Goal: Ask a question

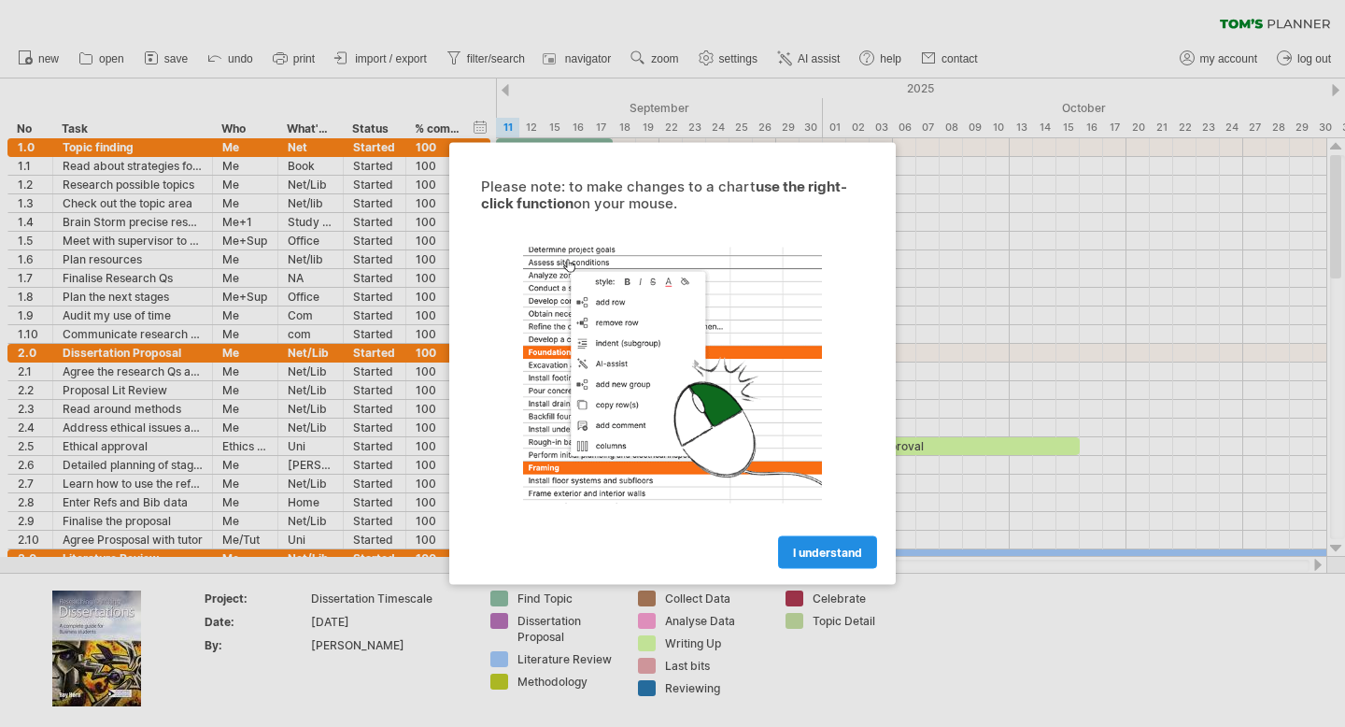
click at [825, 559] on link "I understand" at bounding box center [827, 552] width 99 height 33
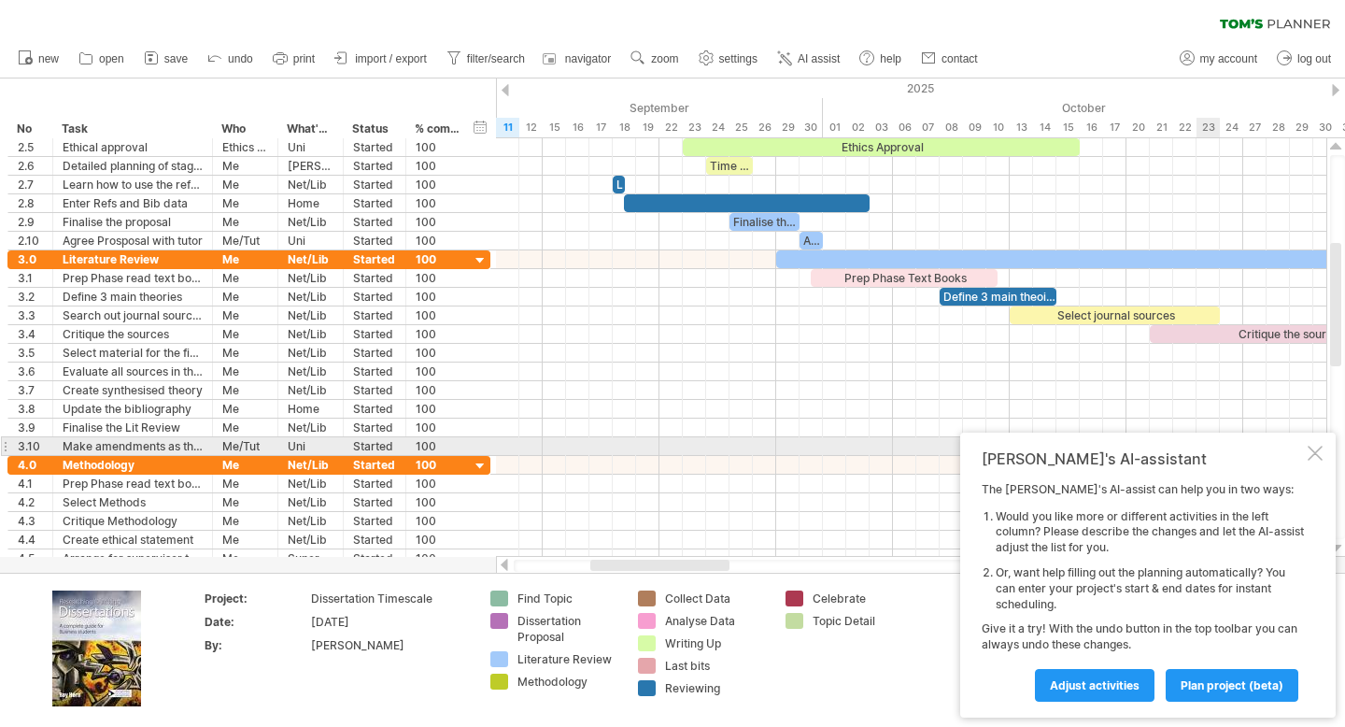
click at [1313, 448] on div at bounding box center [1315, 453] width 15 height 15
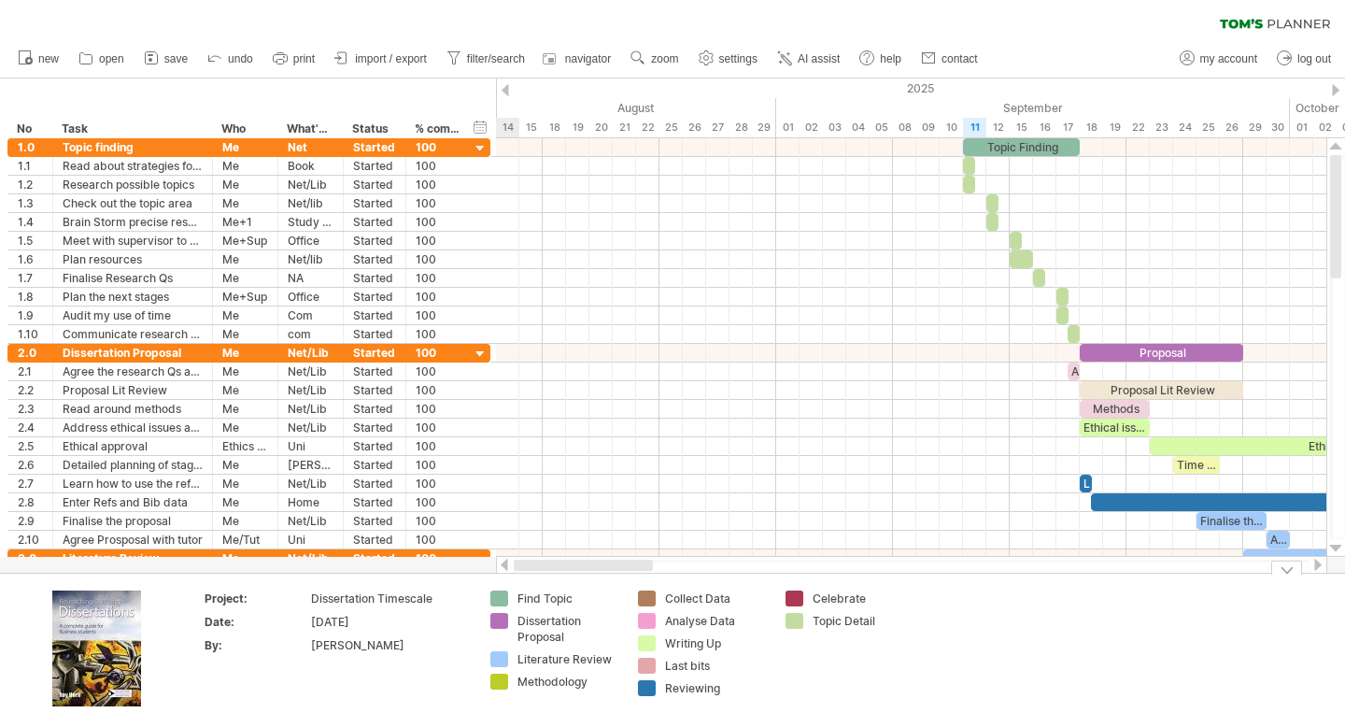
drag, startPoint x: 701, startPoint y: 567, endPoint x: 492, endPoint y: 634, distance: 218.9
click at [492, 634] on div "Trying to reach [DOMAIN_NAME] Connected again... 0% clear filter new *" at bounding box center [672, 363] width 1345 height 727
click at [687, 99] on div "timeline settings" at bounding box center [730, 107] width 138 height 30
select select "*"
select select "**"
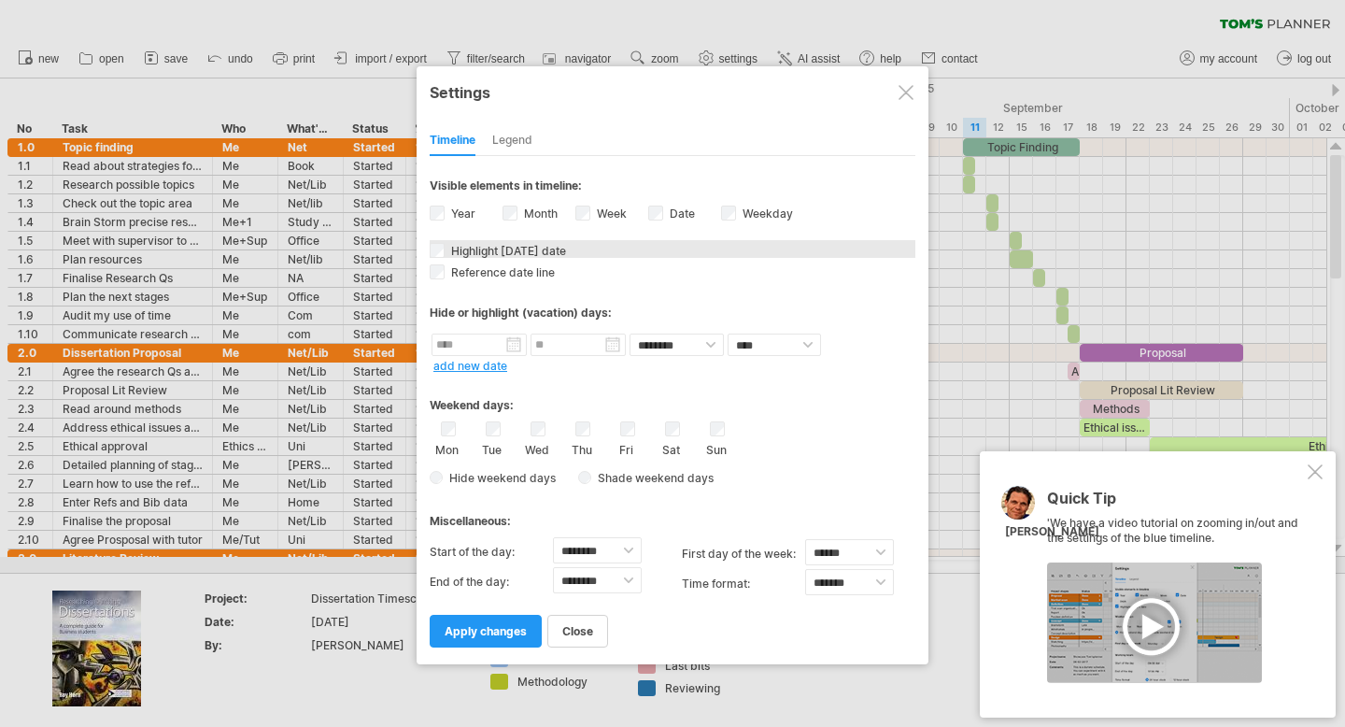
click at [528, 249] on span "Highlight [DATE] date" at bounding box center [506, 251] width 119 height 14
click at [1314, 473] on div at bounding box center [1315, 471] width 15 height 15
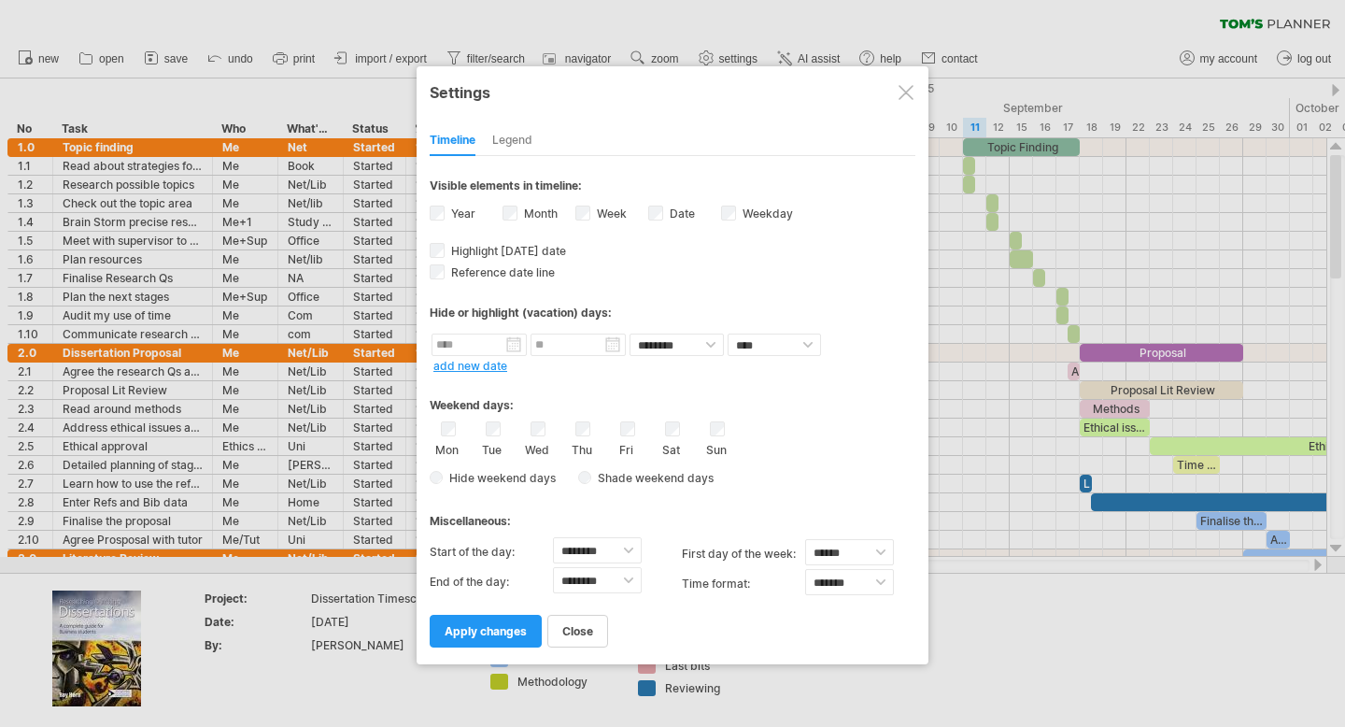
click at [530, 142] on div "Legend" at bounding box center [512, 141] width 40 height 30
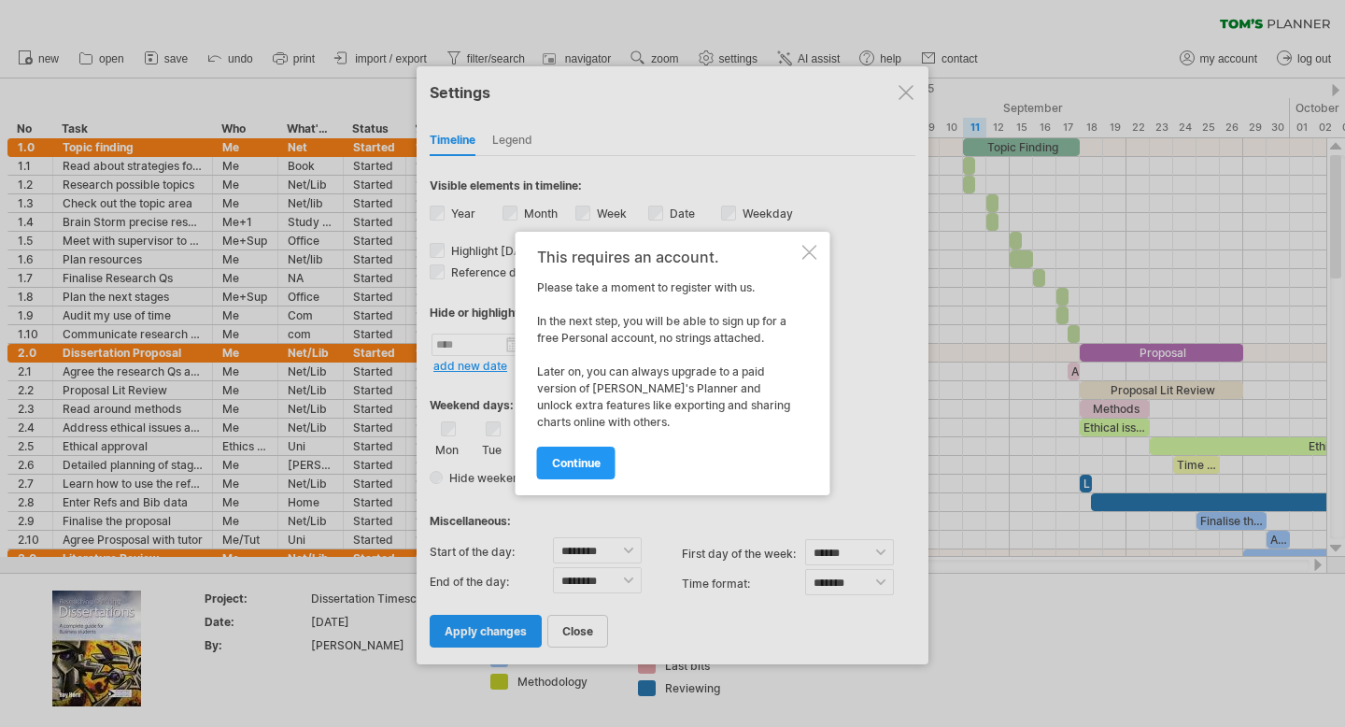
click at [806, 252] on div at bounding box center [809, 252] width 15 height 15
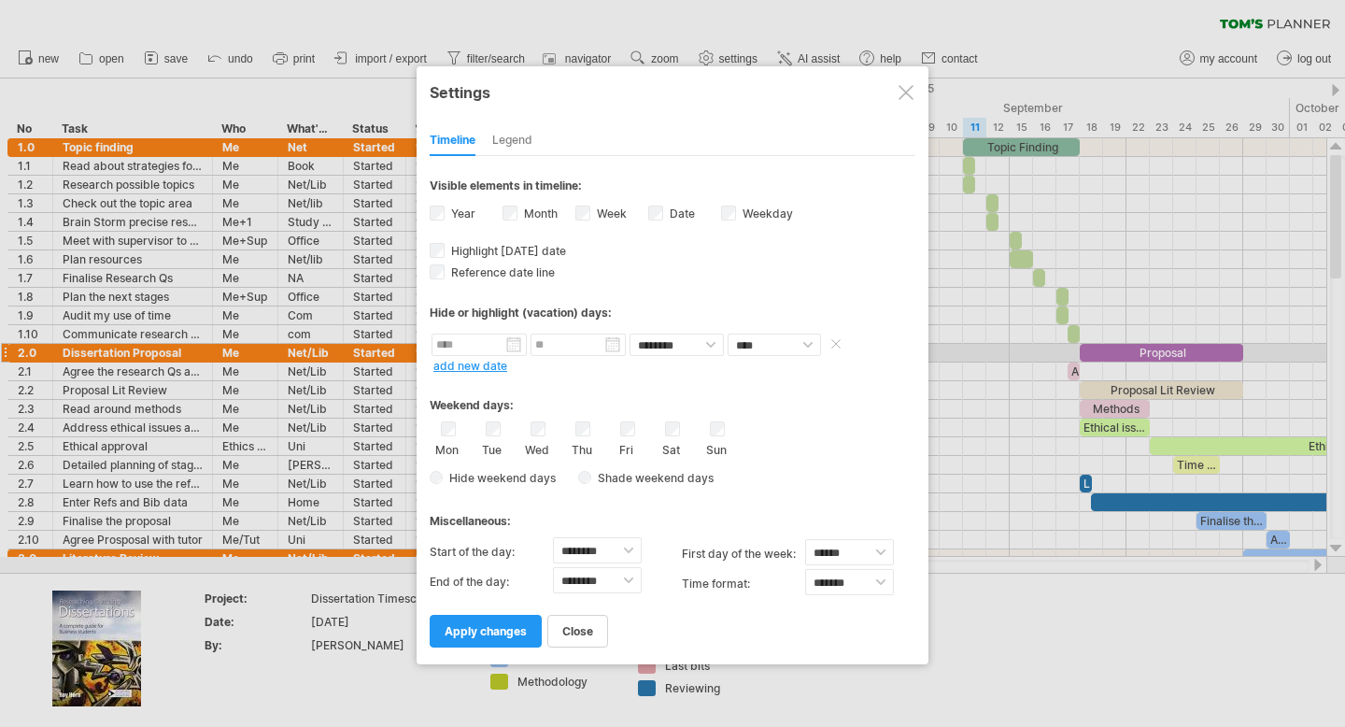
click at [517, 341] on input "text" at bounding box center [479, 344] width 95 height 22
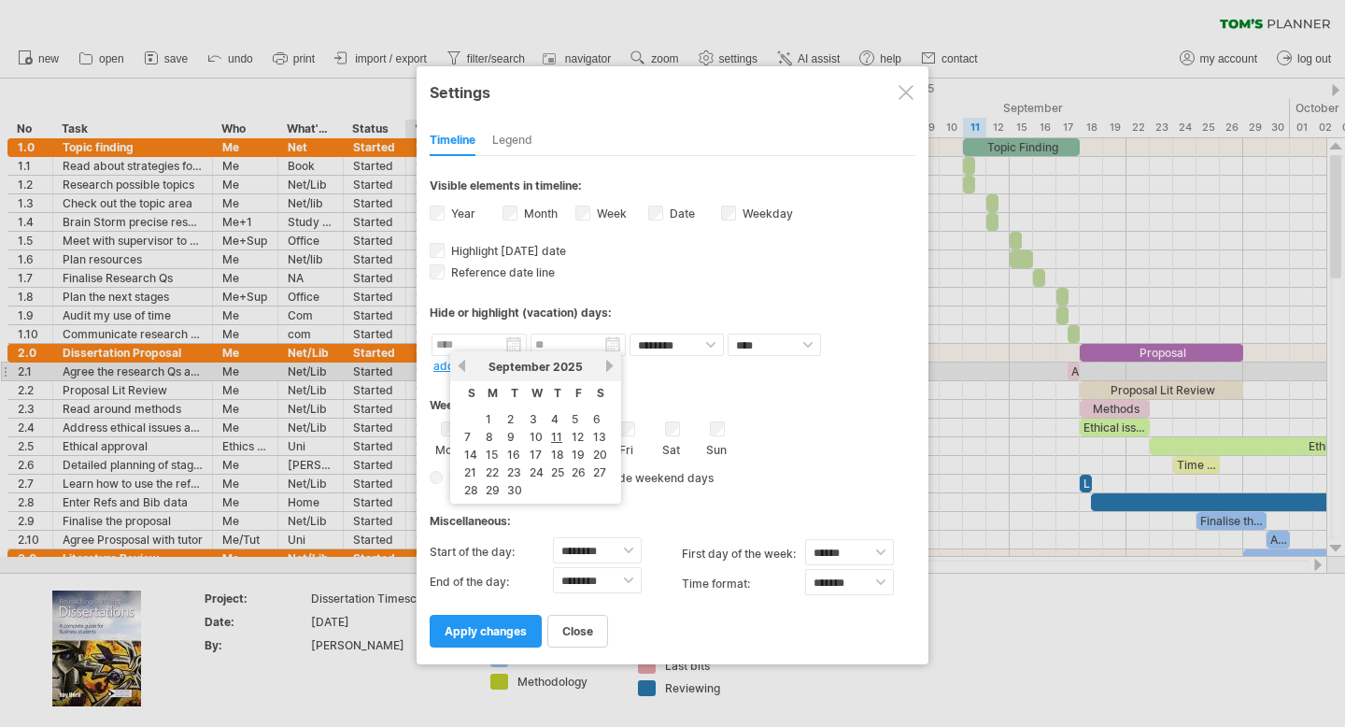
click at [460, 364] on link "previous" at bounding box center [462, 366] width 14 height 14
click at [462, 368] on link "previous" at bounding box center [462, 366] width 14 height 14
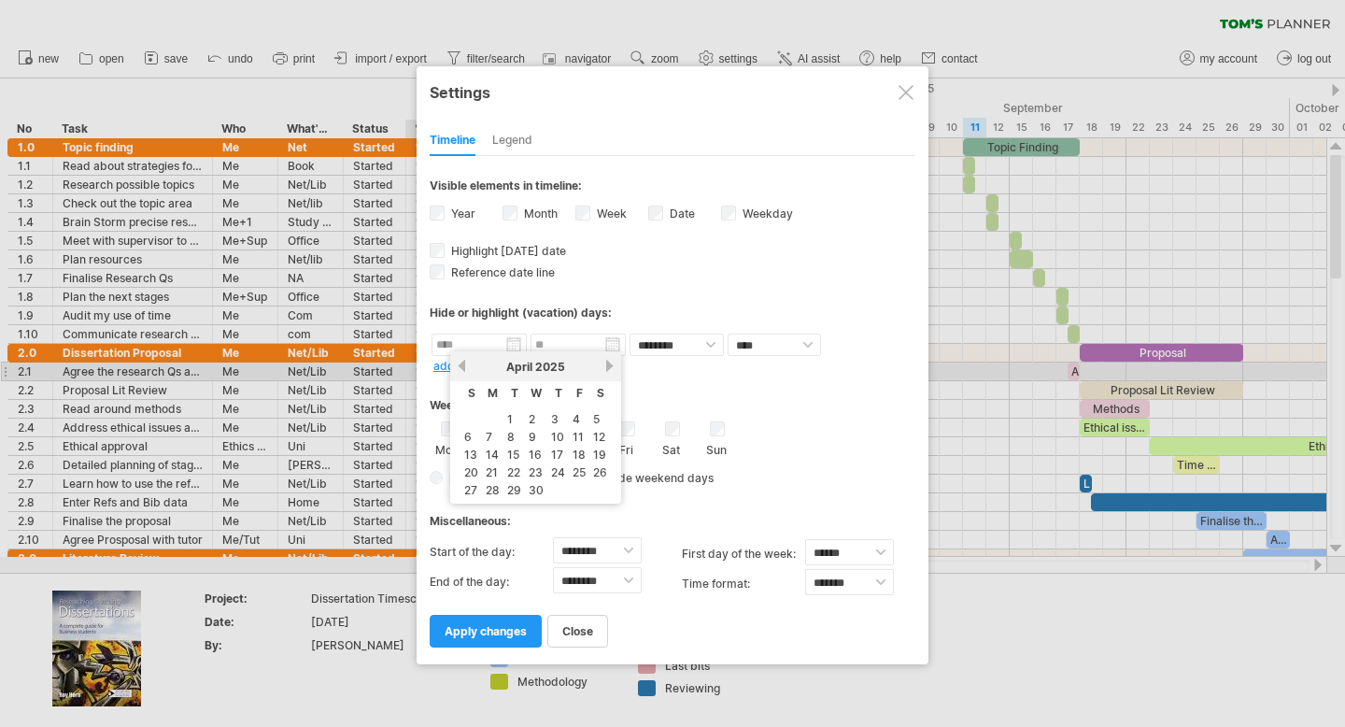
click at [461, 368] on link "previous" at bounding box center [462, 366] width 14 height 14
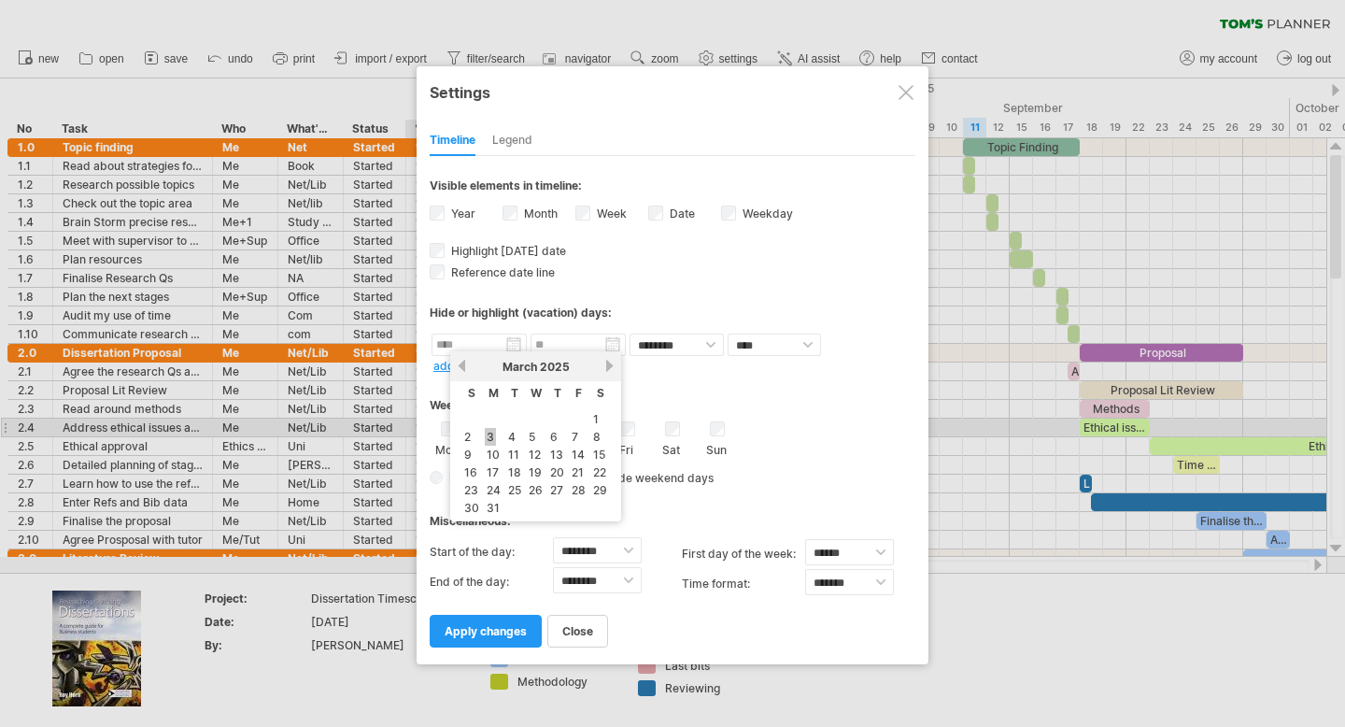
click at [494, 434] on link "3" at bounding box center [490, 437] width 11 height 18
type input "********"
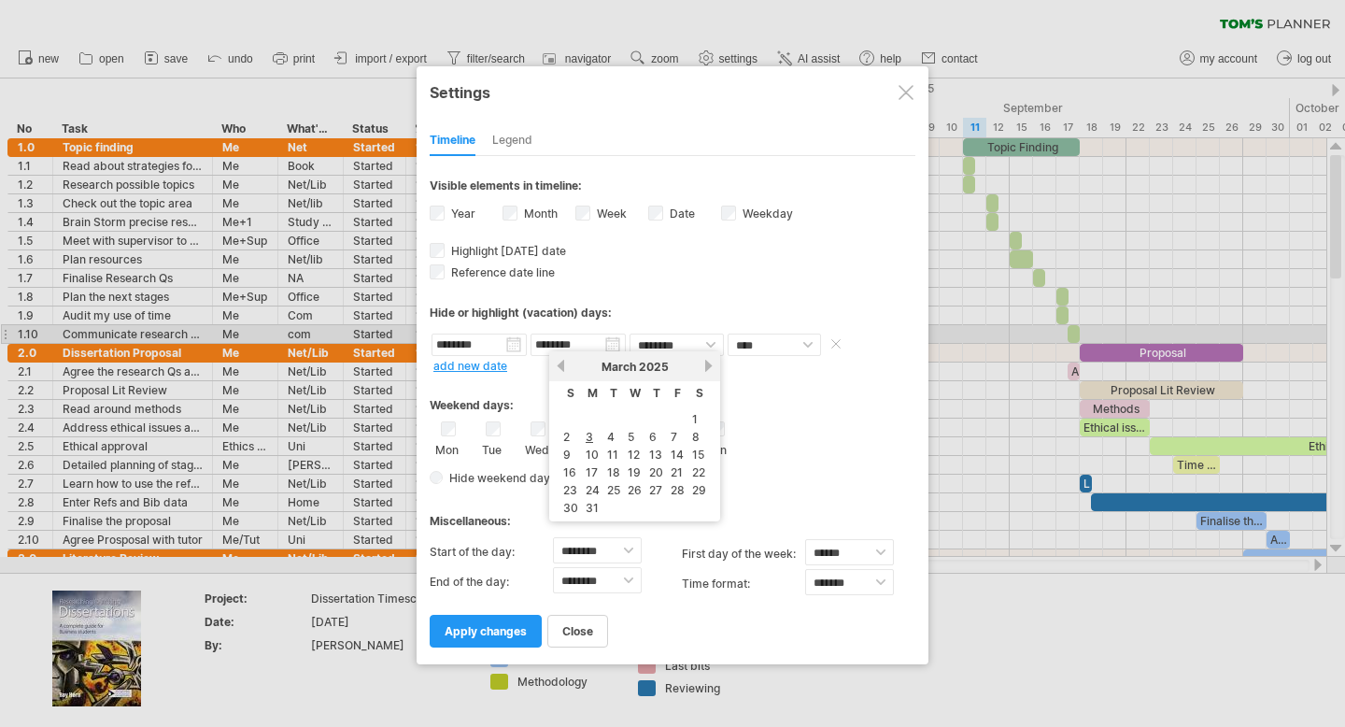
click at [614, 343] on input "********" at bounding box center [578, 344] width 95 height 22
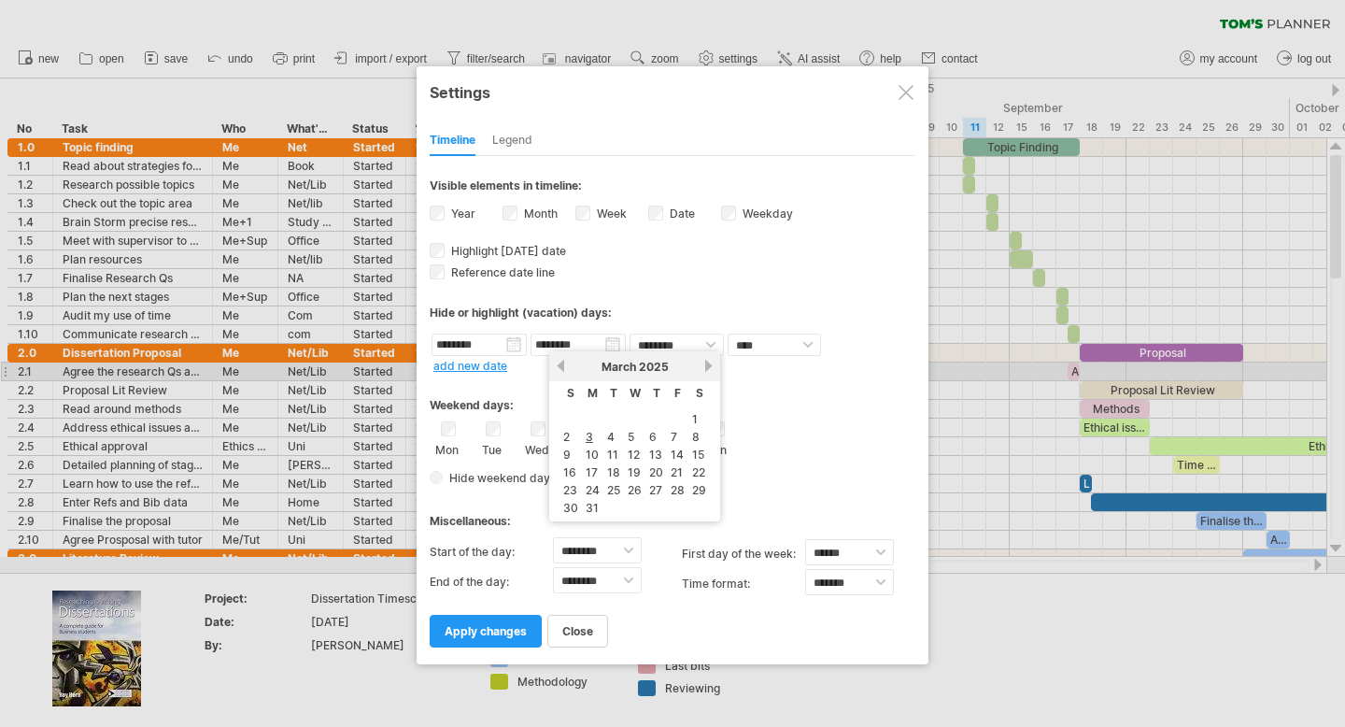
click at [703, 362] on link "next" at bounding box center [708, 366] width 14 height 14
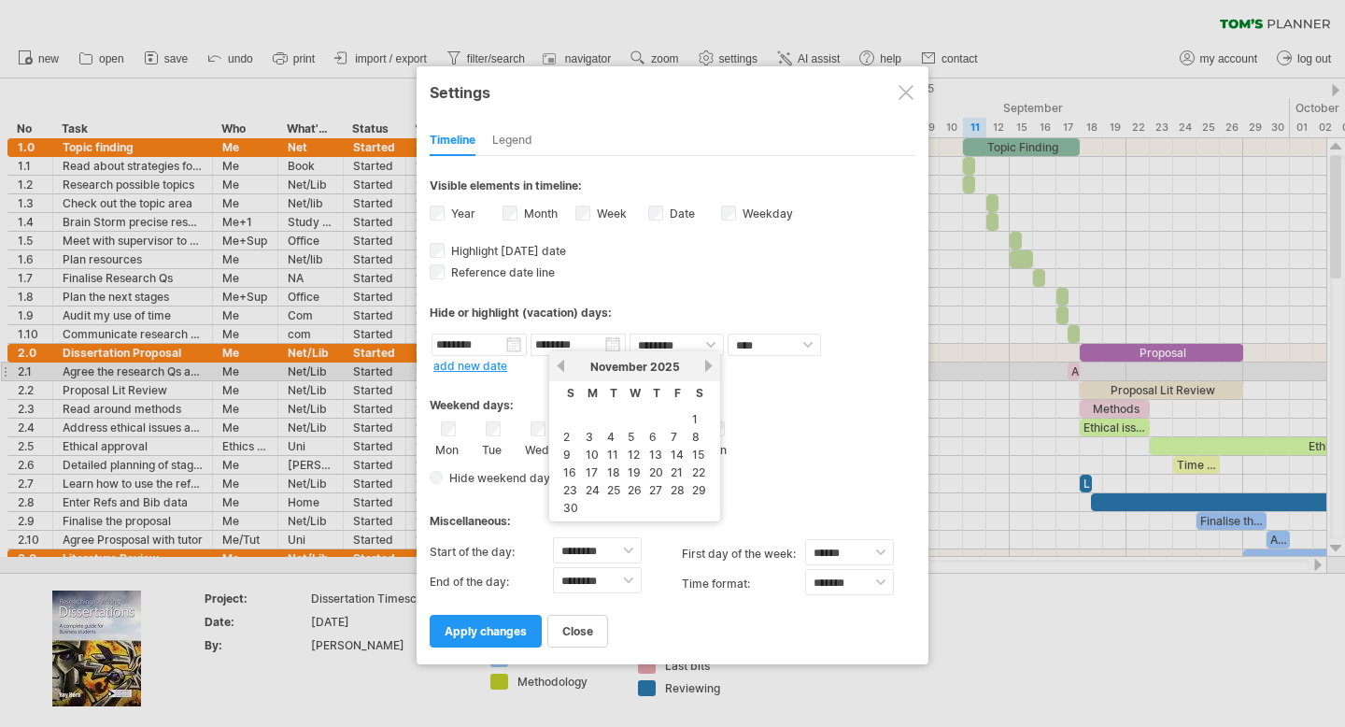
click at [703, 362] on link "next" at bounding box center [708, 366] width 14 height 14
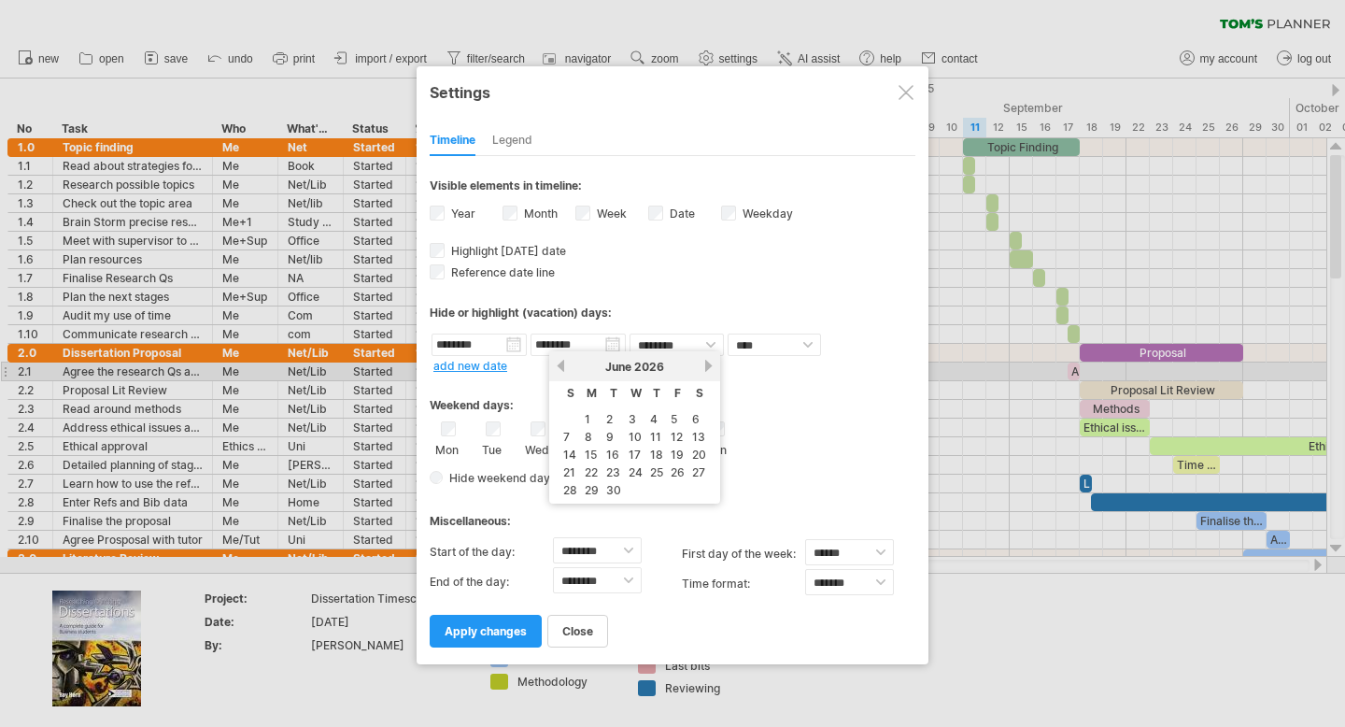
click at [703, 362] on link "next" at bounding box center [708, 366] width 14 height 14
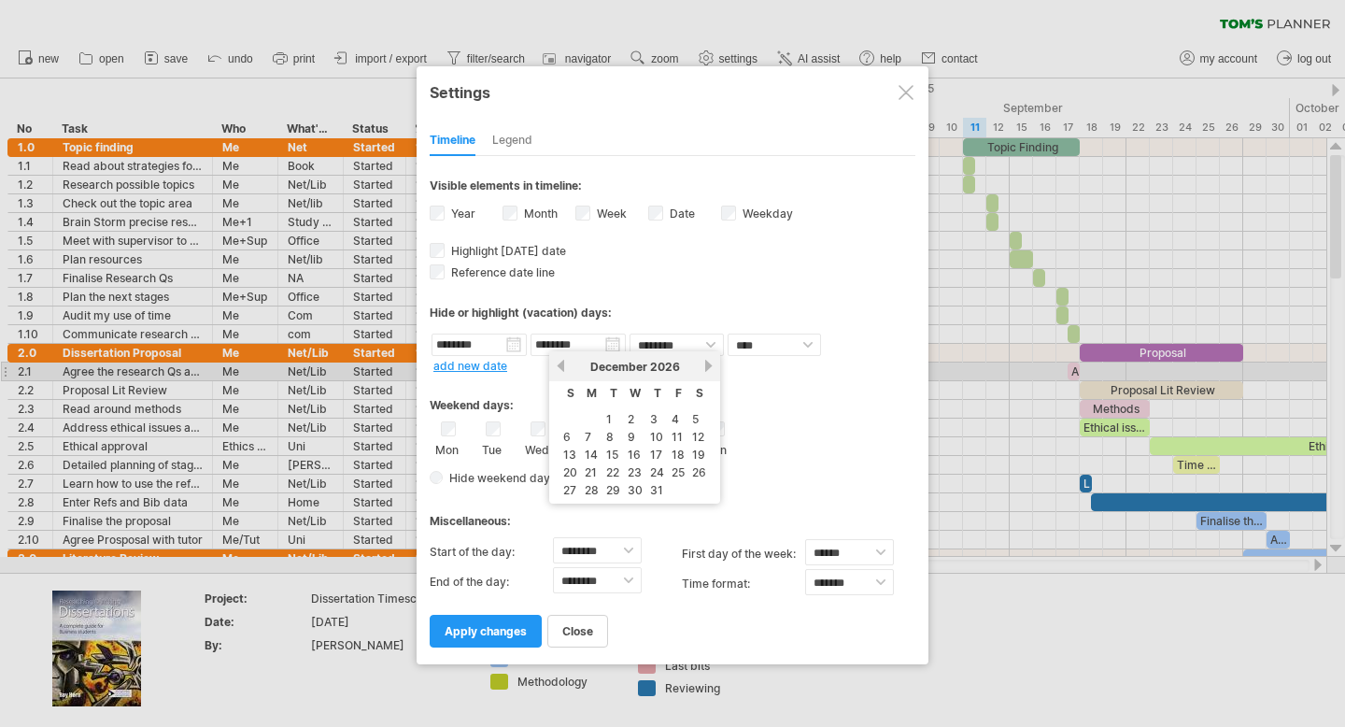
click at [703, 362] on link "next" at bounding box center [708, 366] width 14 height 14
click at [703, 362] on link "next" at bounding box center [707, 366] width 14 height 14
click at [703, 362] on link "next" at bounding box center [708, 366] width 14 height 14
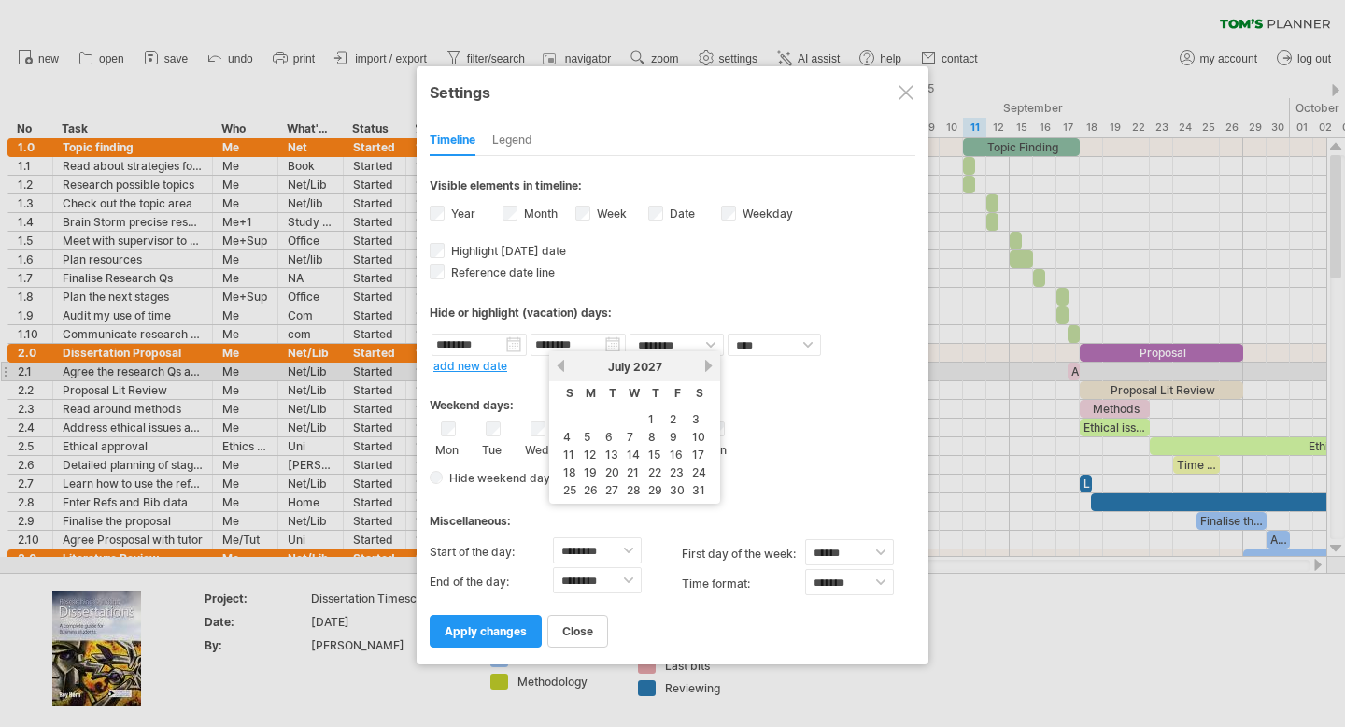
click at [703, 362] on link "next" at bounding box center [708, 366] width 14 height 14
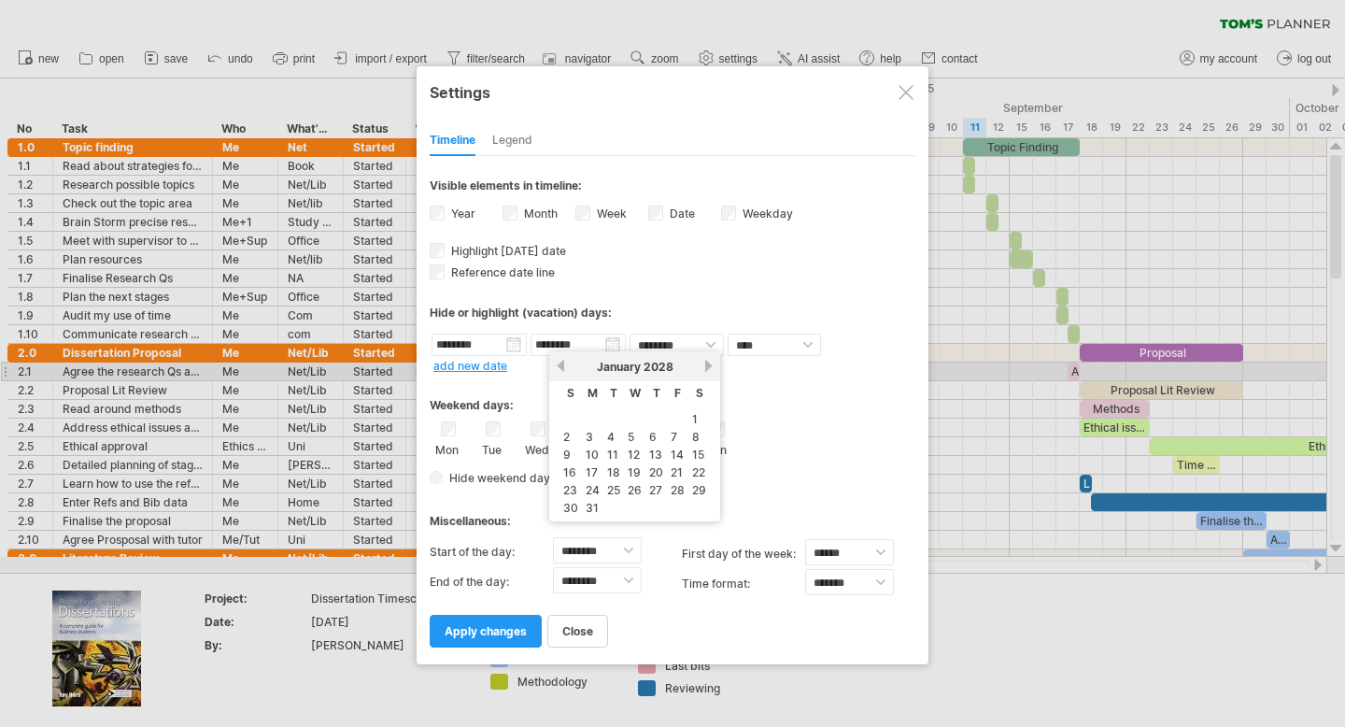
click at [703, 362] on link "next" at bounding box center [708, 366] width 14 height 14
click at [562, 365] on link "previous" at bounding box center [561, 366] width 14 height 14
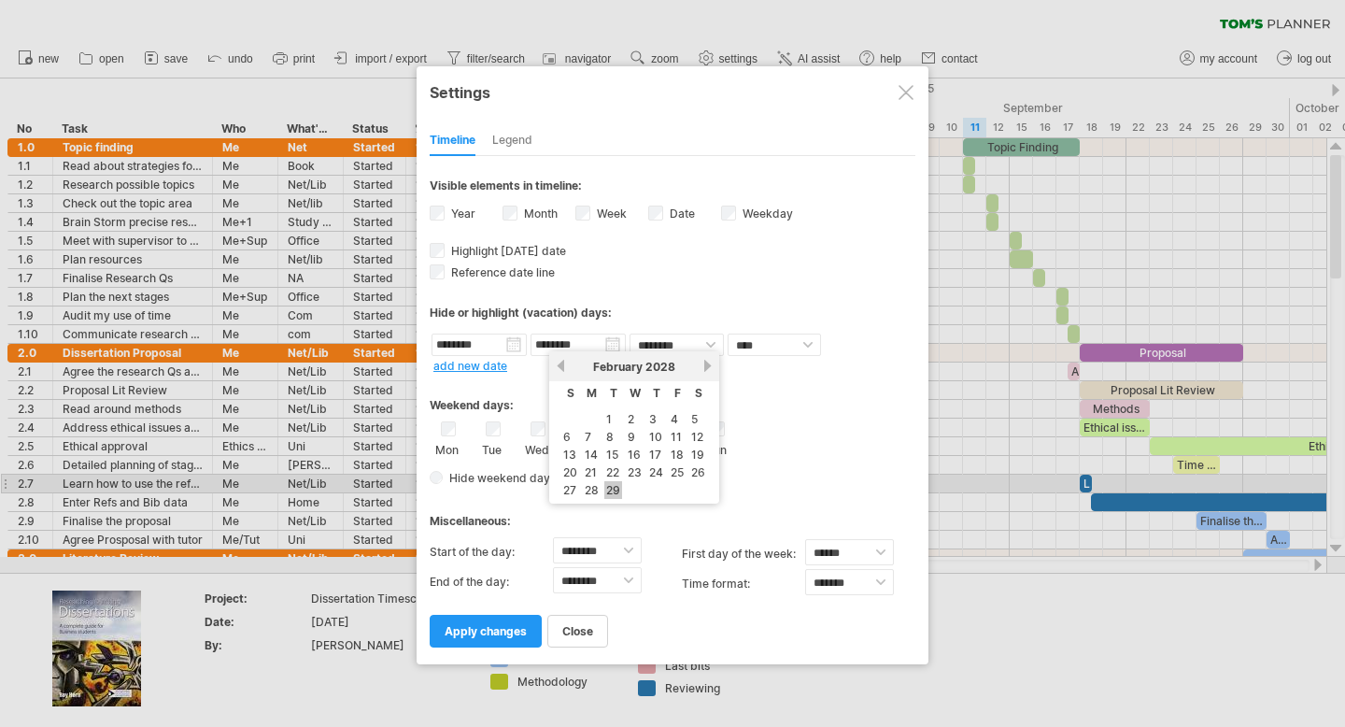
click at [612, 488] on link "29" at bounding box center [613, 490] width 18 height 18
type input "********"
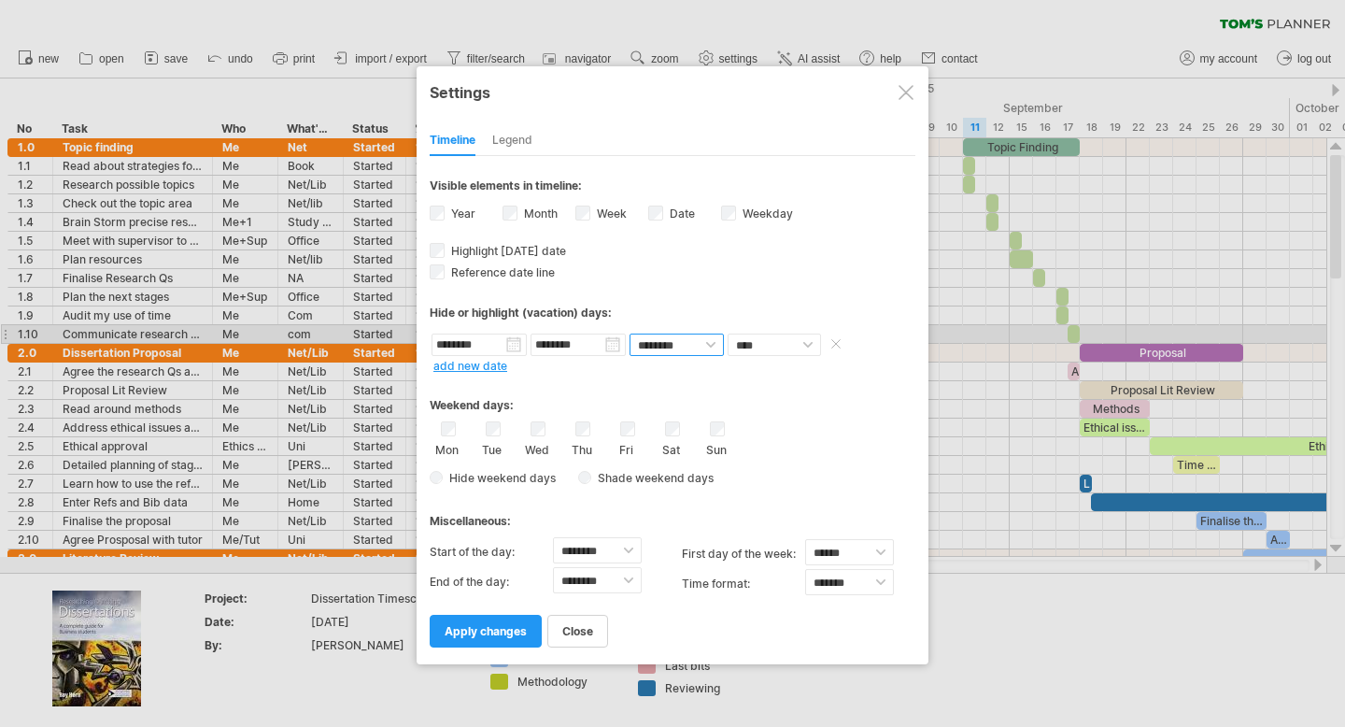
click at [708, 342] on select "******** ********" at bounding box center [677, 344] width 94 height 22
select select "*"
click at [630, 333] on select "******** ********" at bounding box center [677, 344] width 94 height 22
click at [803, 338] on select "**** *****" at bounding box center [774, 344] width 93 height 22
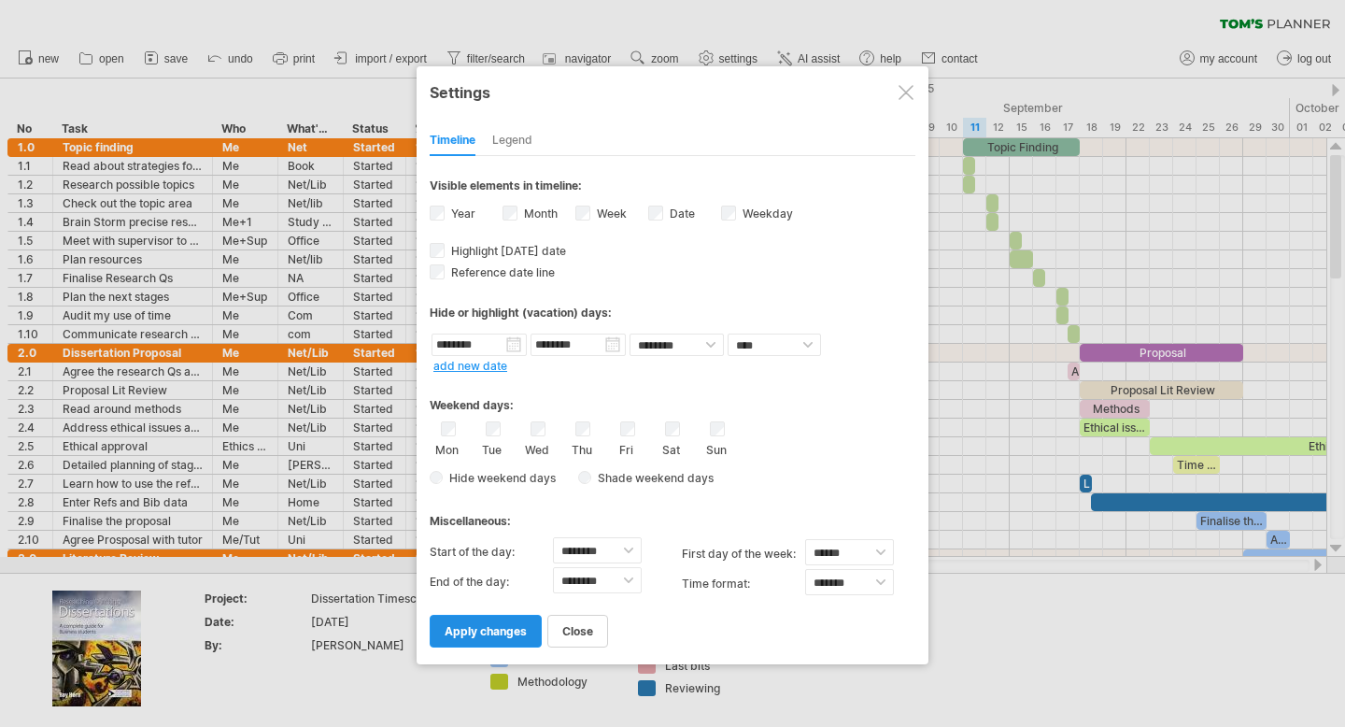
click at [505, 616] on link "apply changes" at bounding box center [486, 631] width 112 height 33
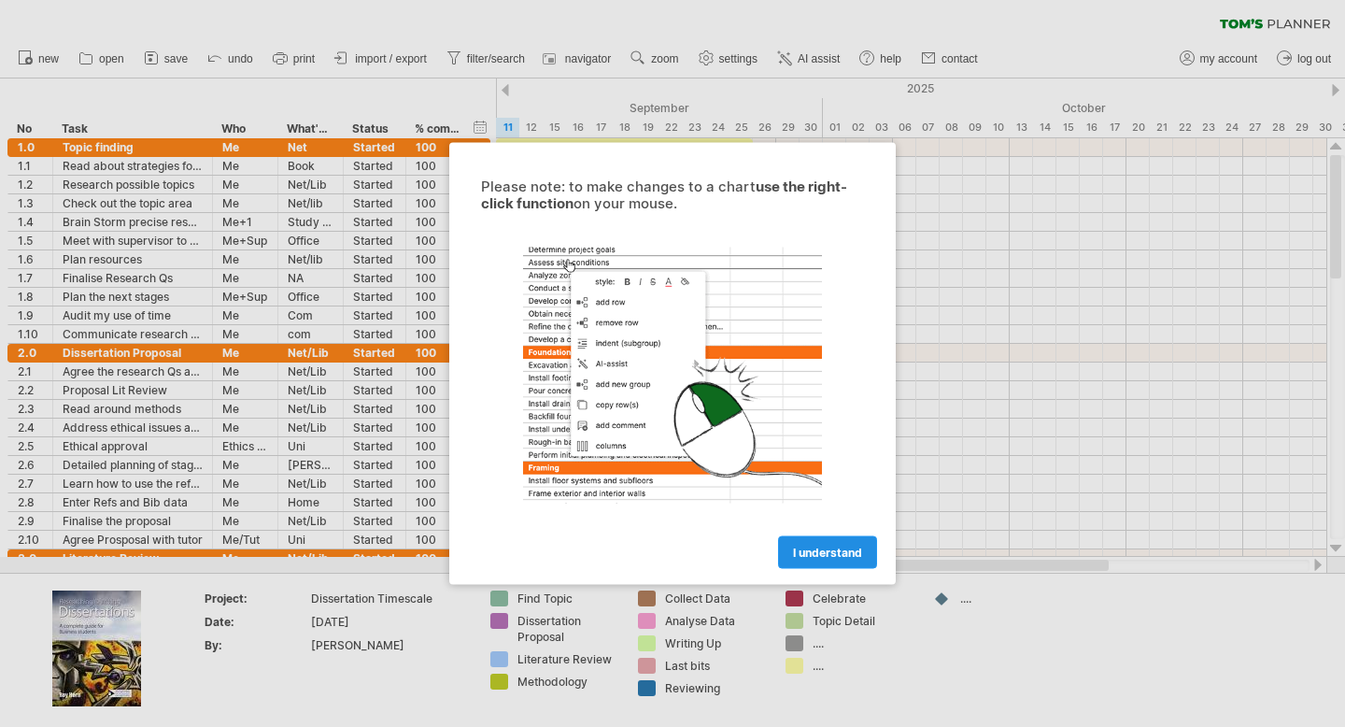
click at [833, 542] on link "I understand" at bounding box center [827, 552] width 99 height 33
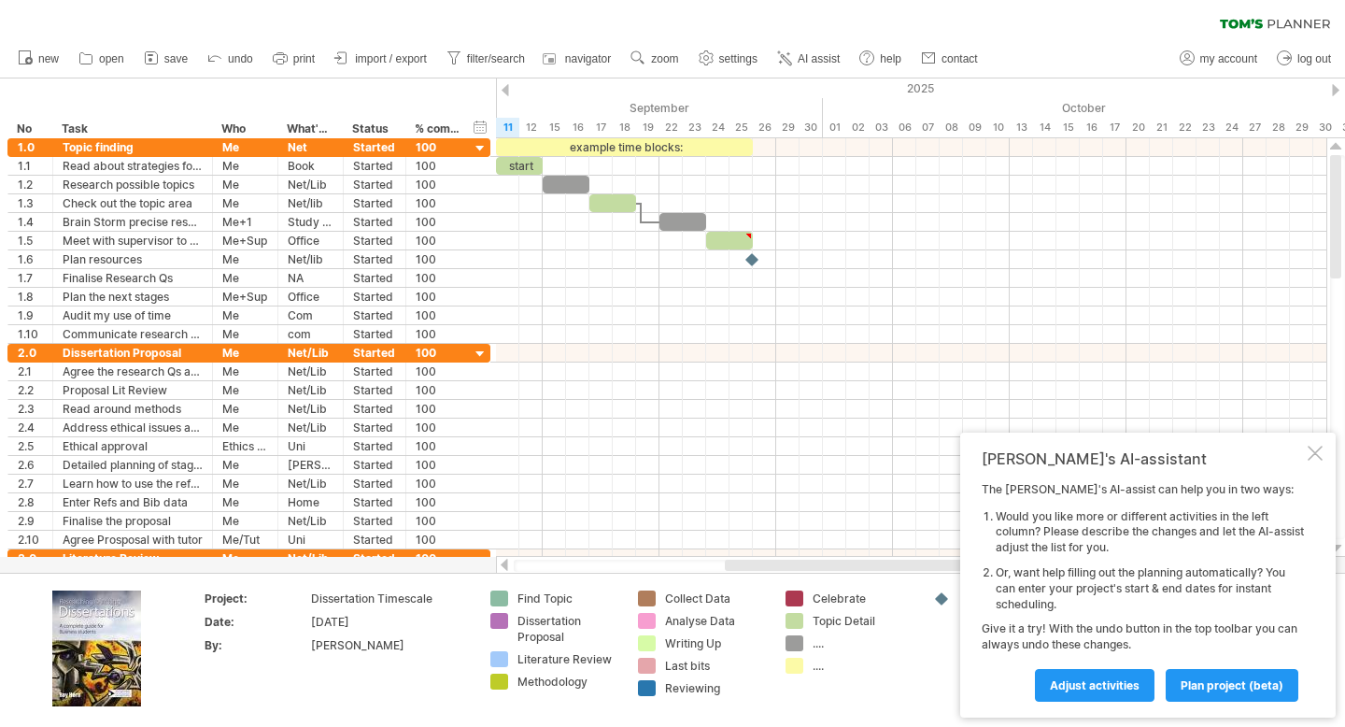
click at [1270, 21] on icon at bounding box center [1275, 24] width 110 height 10
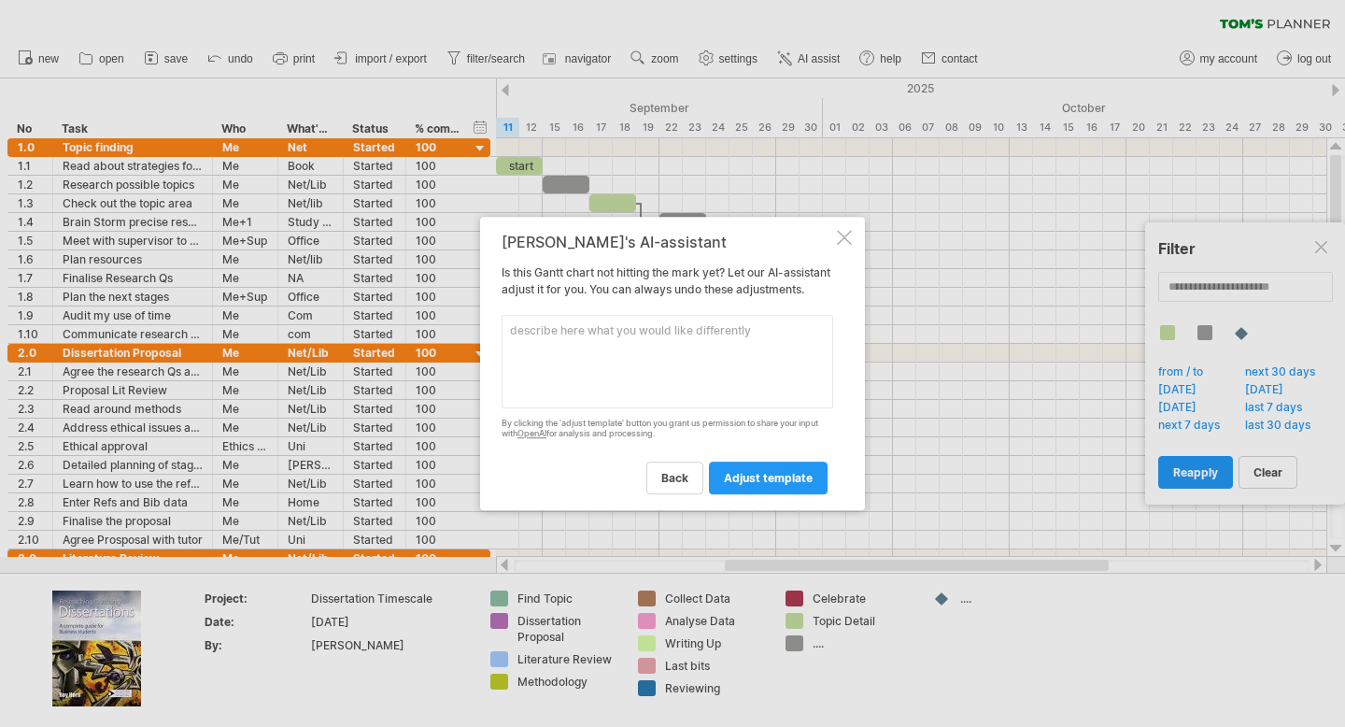
click at [704, 385] on textarea at bounding box center [668, 361] width 332 height 93
type textarea "How do i make the overview of the gannt chart time instead of seeing days so in…"
click at [804, 481] on span "adjust template" at bounding box center [768, 478] width 89 height 14
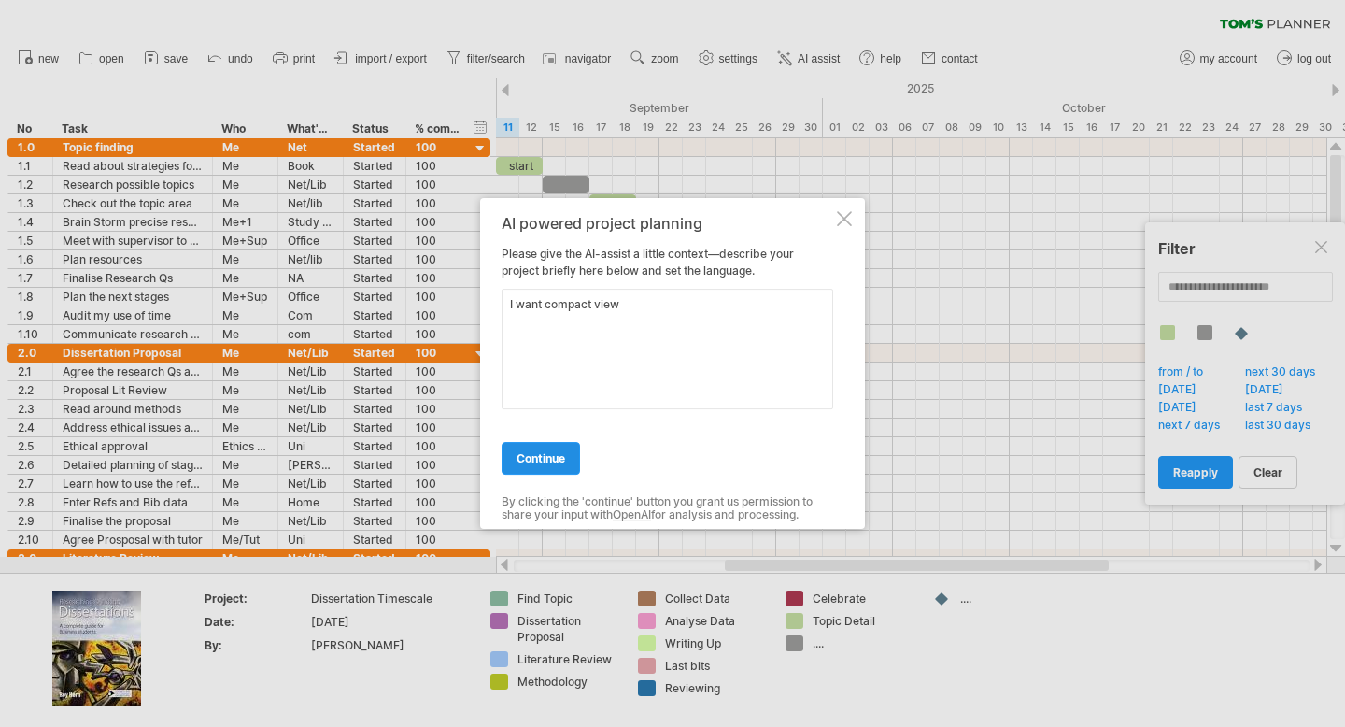
type textarea "I want compact view"
click at [550, 453] on span "continue" at bounding box center [541, 458] width 49 height 14
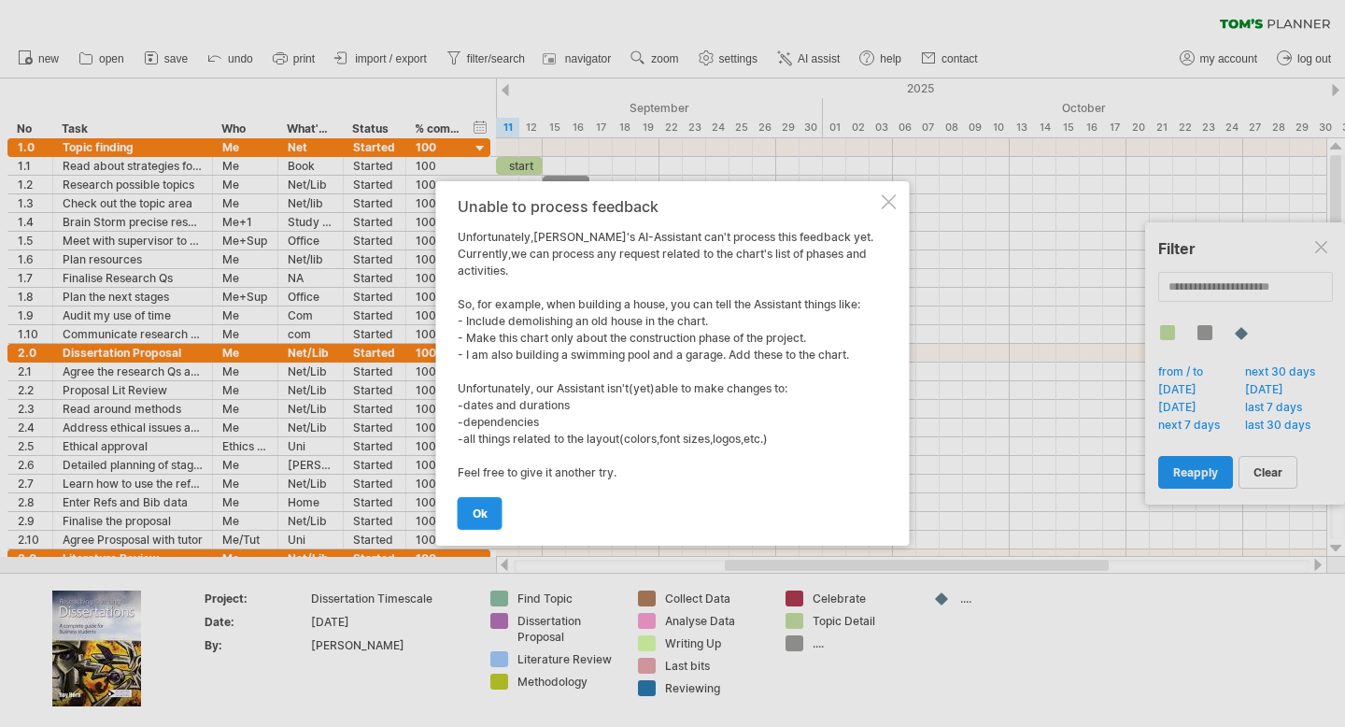
click at [485, 516] on span "ok" at bounding box center [480, 513] width 15 height 14
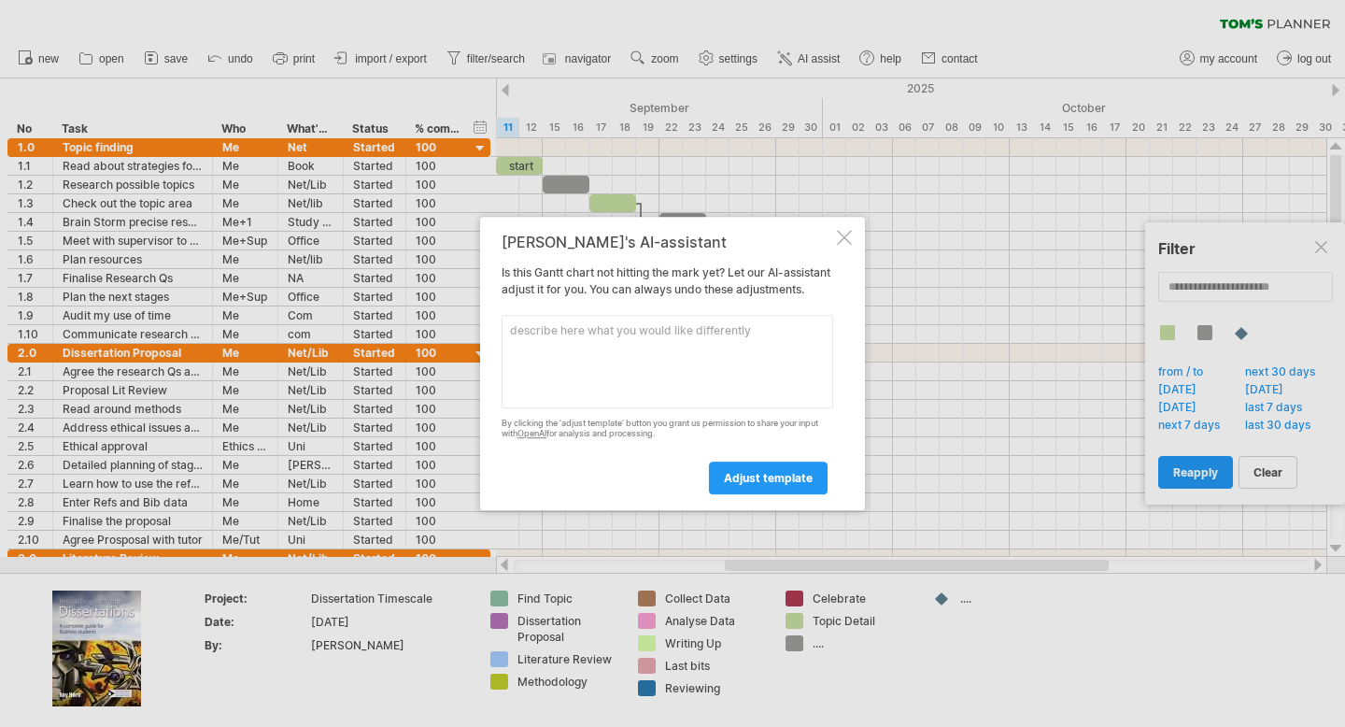
click at [845, 230] on div at bounding box center [844, 237] width 15 height 15
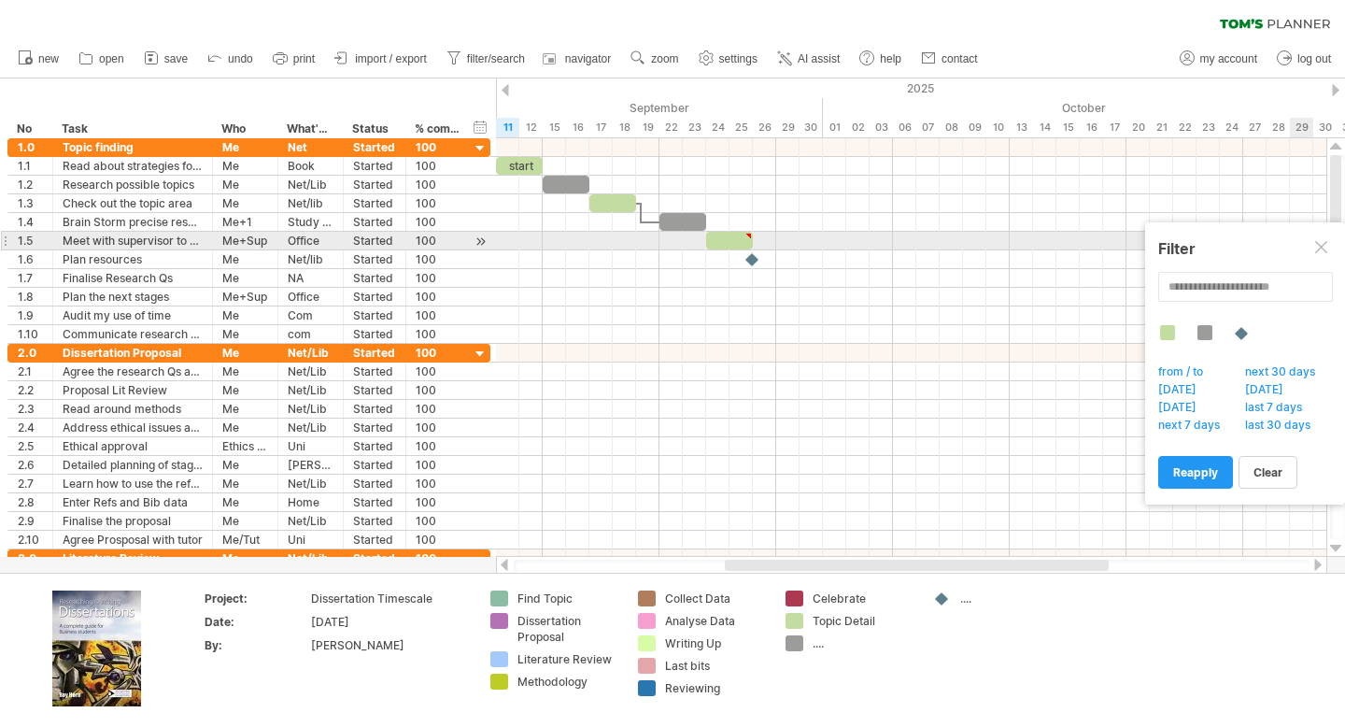
click at [1325, 242] on div at bounding box center [1322, 248] width 15 height 15
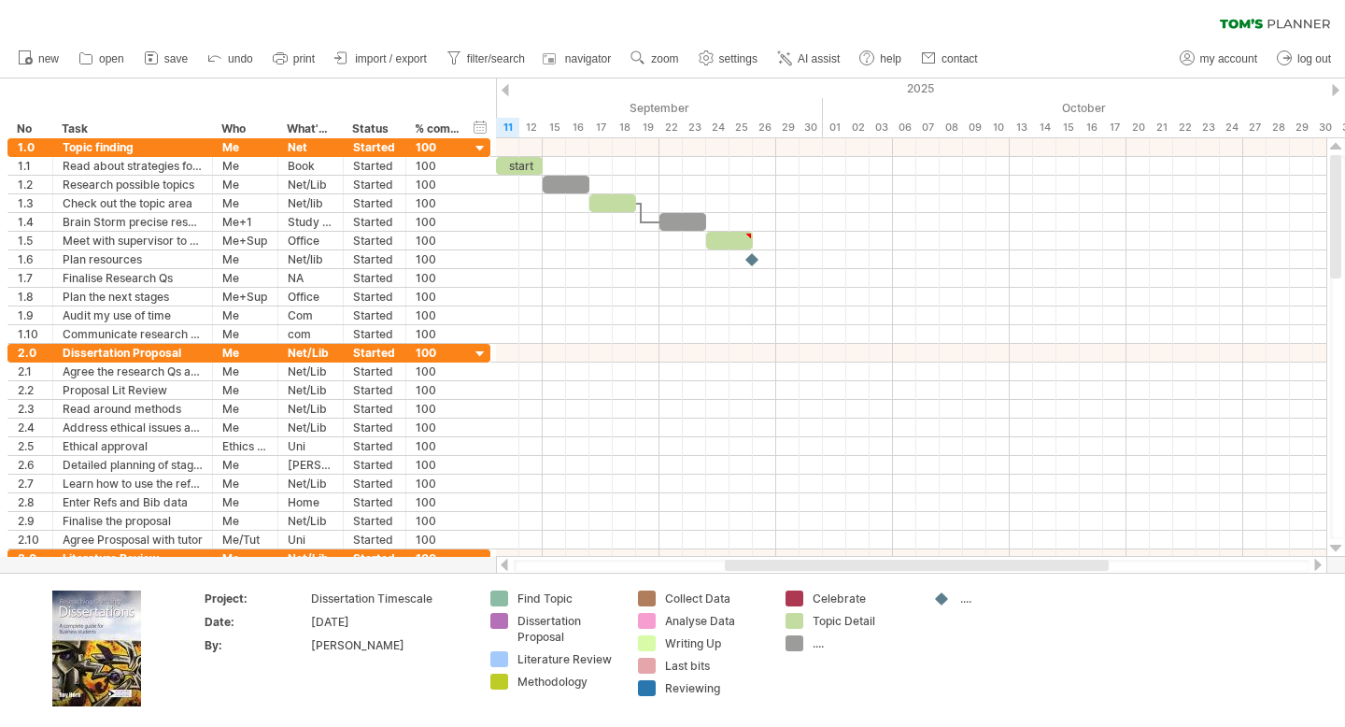
click at [1343, 93] on div "2025" at bounding box center [753, 88] width 3222 height 20
click at [1336, 85] on div at bounding box center [1335, 90] width 7 height 12
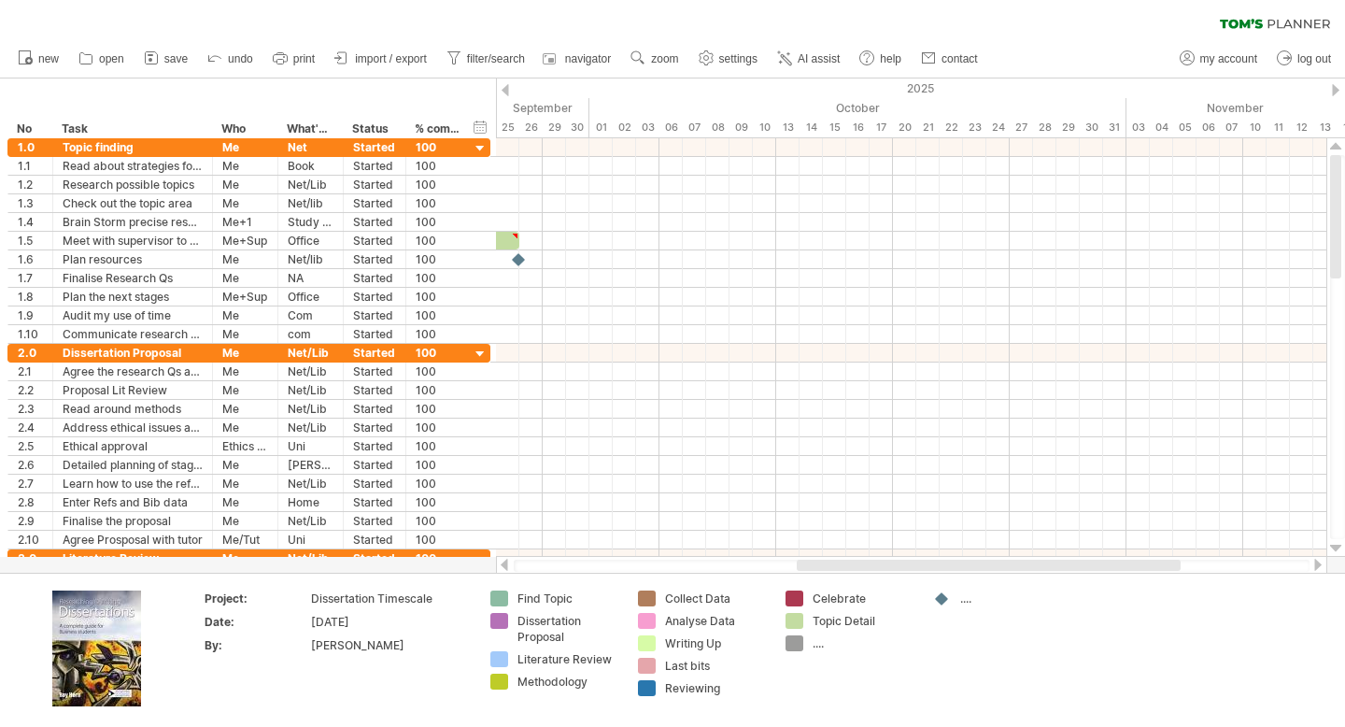
click at [1336, 85] on div at bounding box center [1335, 90] width 7 height 12
click at [503, 88] on div at bounding box center [505, 90] width 7 height 12
click at [506, 87] on div at bounding box center [505, 90] width 7 height 12
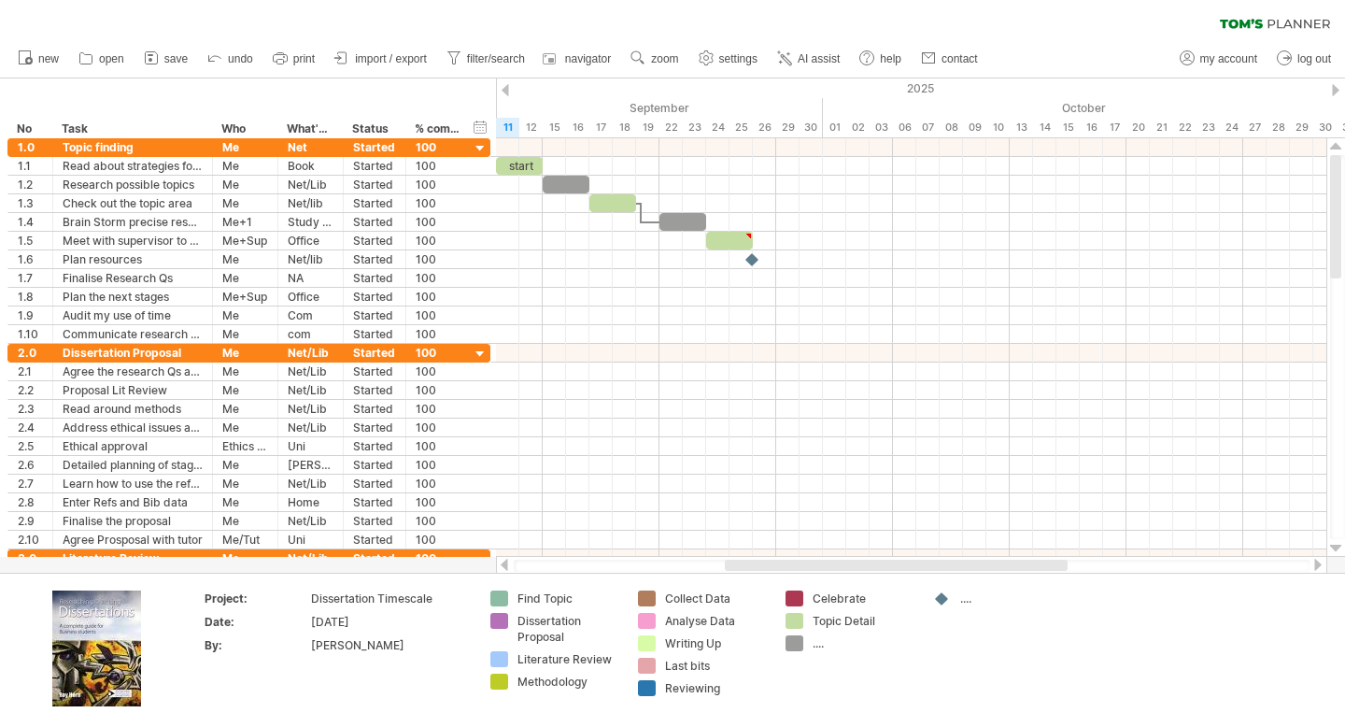
click at [1281, 20] on icon at bounding box center [1275, 24] width 110 height 10
